Goal: Task Accomplishment & Management: Manage account settings

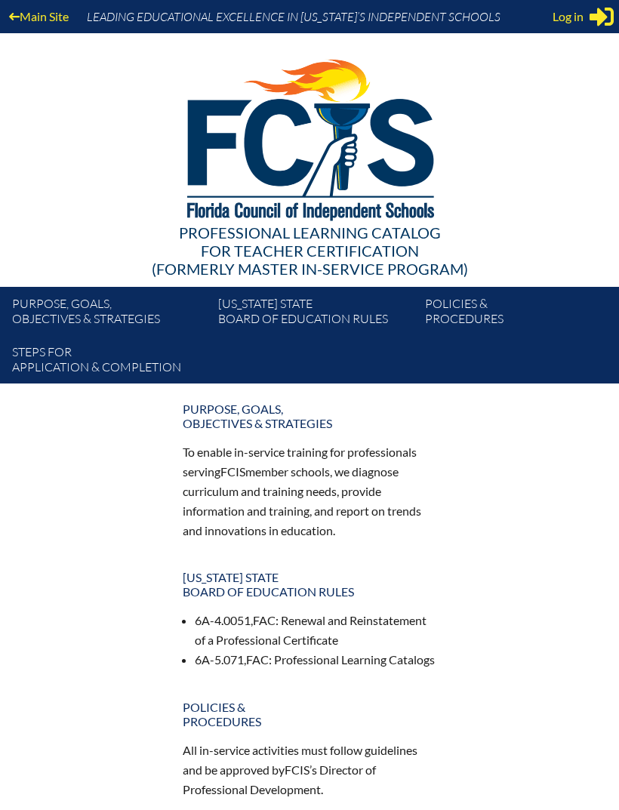
click at [601, 15] on icon at bounding box center [602, 17] width 24 height 19
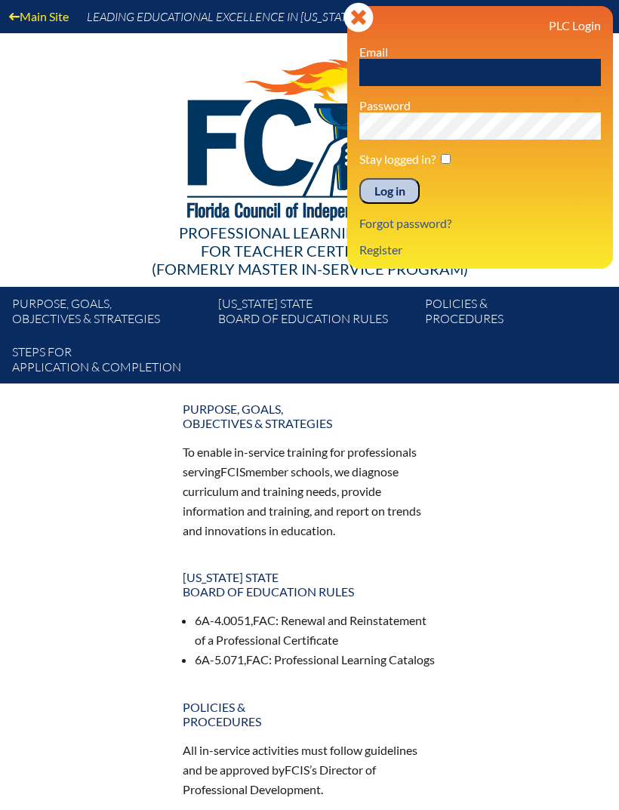
click at [511, 68] on input "text" at bounding box center [480, 72] width 242 height 27
type input "[PERSON_NAME][EMAIL_ADDRESS][DOMAIN_NAME]"
click at [384, 193] on input "Log in" at bounding box center [389, 191] width 60 height 26
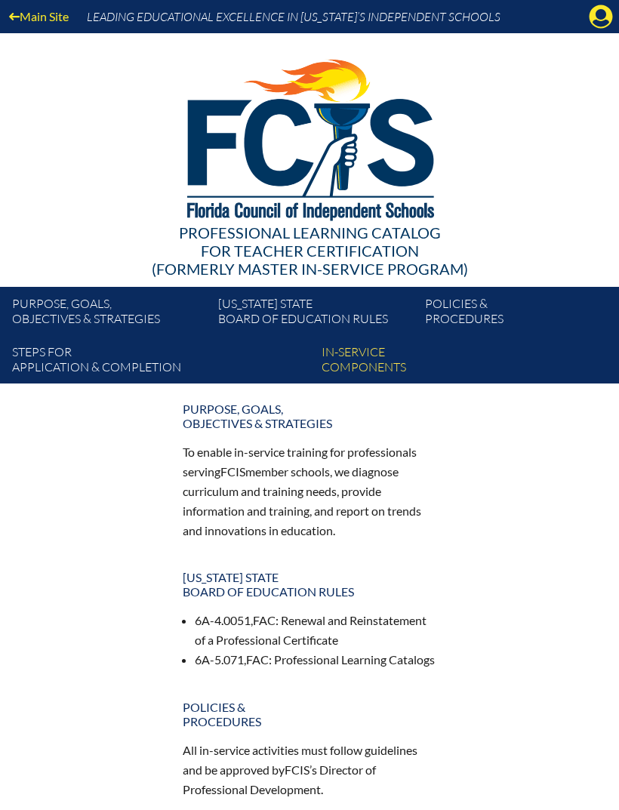
click at [362, 365] on link "In-service components" at bounding box center [471, 362] width 310 height 42
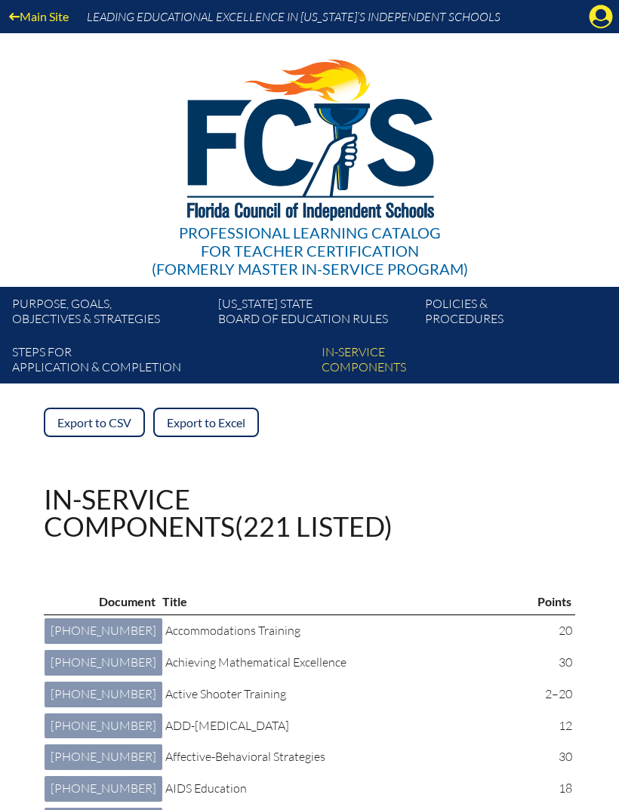
click at [601, 17] on icon "Manage account" at bounding box center [601, 17] width 24 height 24
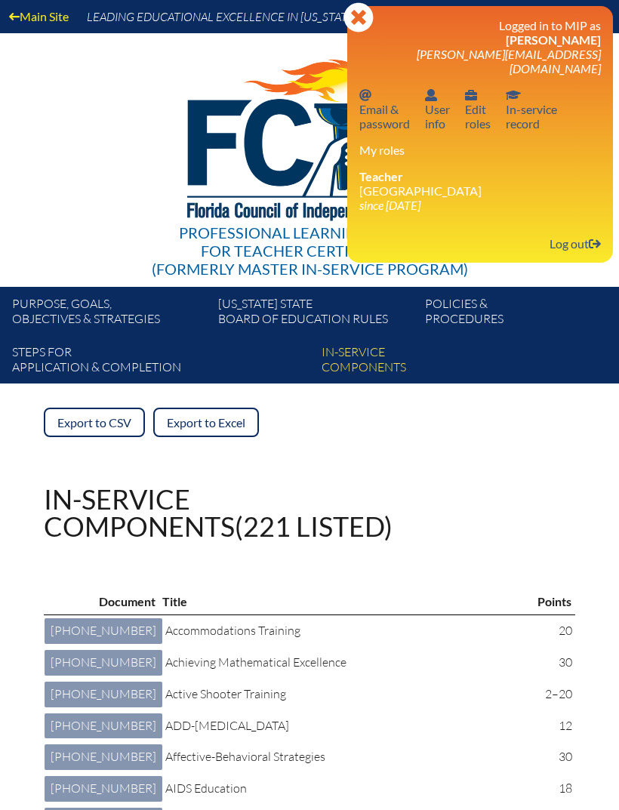
click at [530, 107] on link "In-service record In-service record" at bounding box center [531, 109] width 63 height 49
